Goal: Check status: Check status

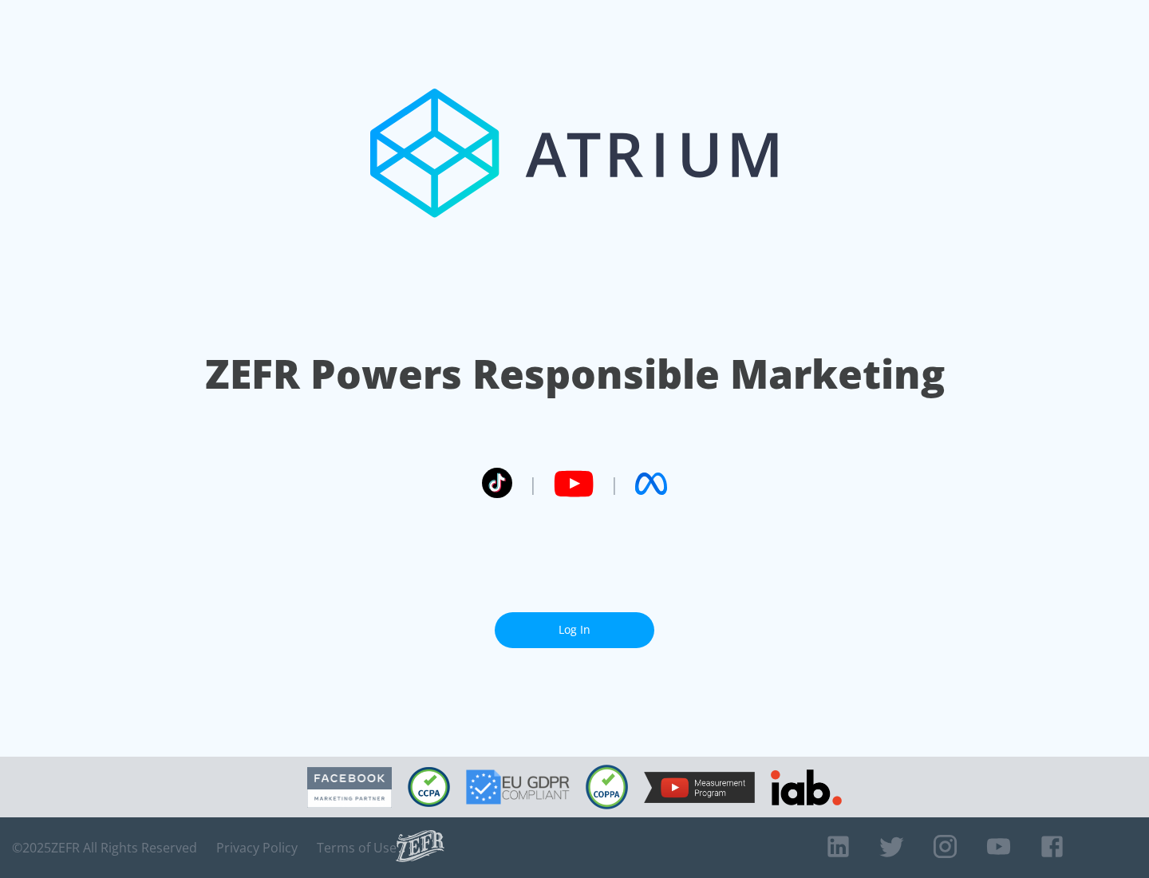
click at [574, 629] on link "Log In" at bounding box center [575, 630] width 160 height 36
